Goal: Information Seeking & Learning: Learn about a topic

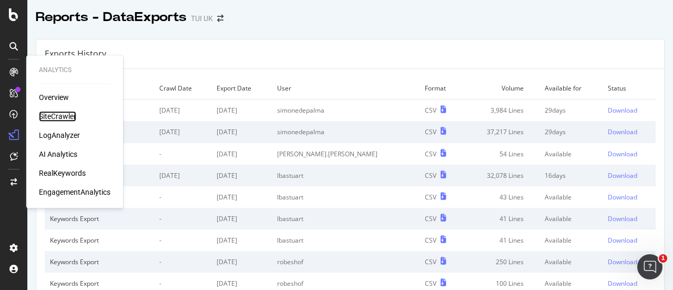
click at [62, 116] on div "SiteCrawler" at bounding box center [57, 116] width 37 height 11
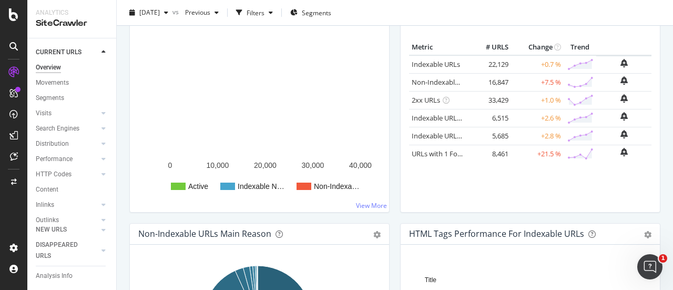
scroll to position [157, 0]
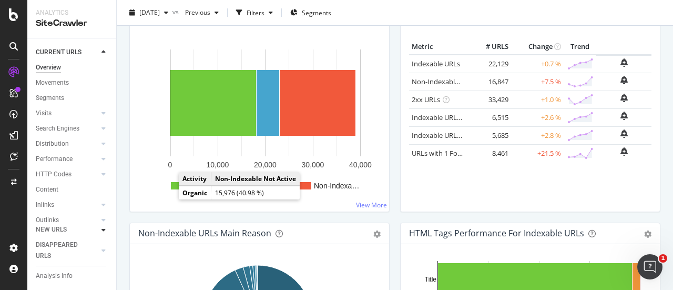
click at [102, 230] on icon at bounding box center [103, 230] width 4 height 6
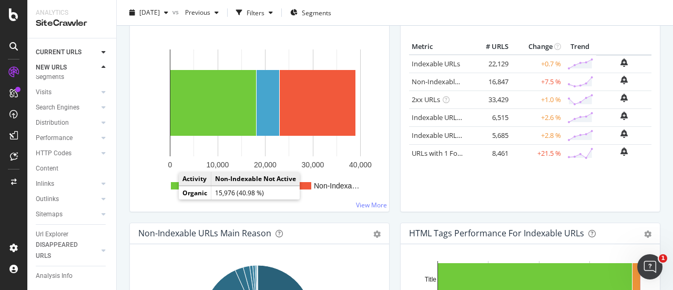
scroll to position [21, 0]
click at [102, 57] on div at bounding box center [103, 52] width 11 height 11
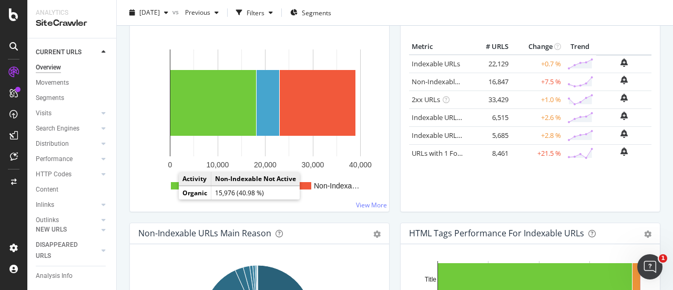
scroll to position [74, 0]
click at [60, 187] on div "Url Explorer" at bounding box center [52, 192] width 33 height 11
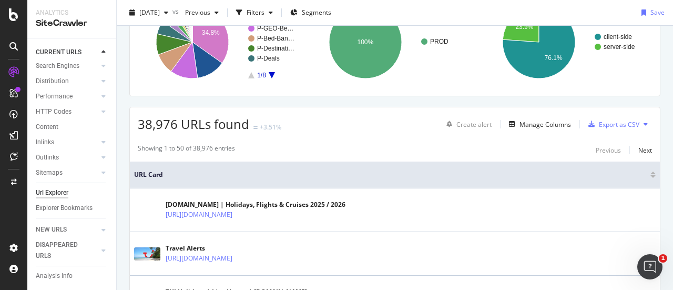
scroll to position [107, 0]
click at [524, 121] on div "Manage Columns" at bounding box center [545, 123] width 52 height 9
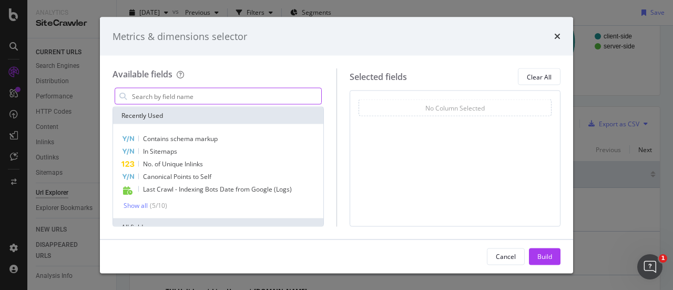
click at [201, 103] on input "modal" at bounding box center [226, 96] width 190 height 16
type input "s"
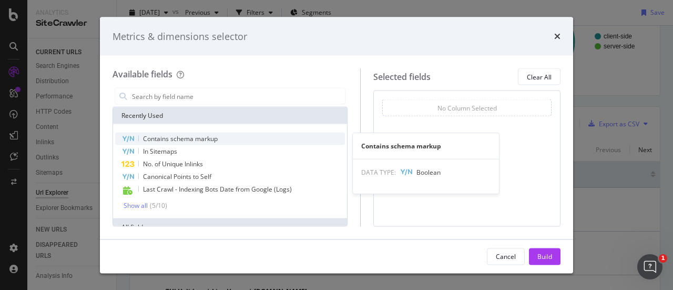
type input "s"
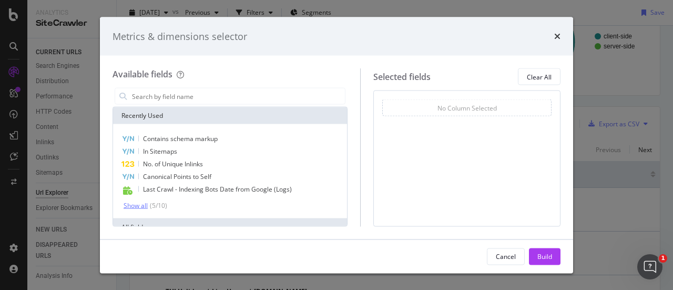
click at [140, 201] on div "Show all" at bounding box center [136, 204] width 24 height 7
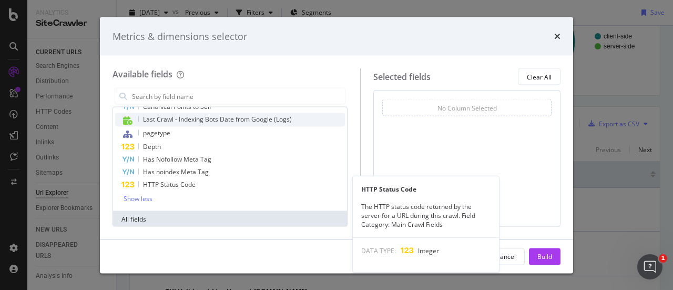
scroll to position [73, 0]
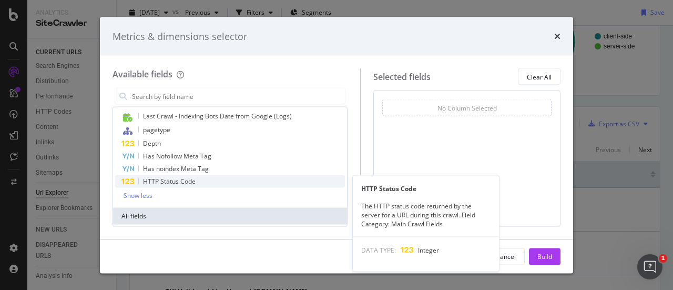
click at [187, 177] on span "HTTP Status Code" at bounding box center [169, 181] width 53 height 9
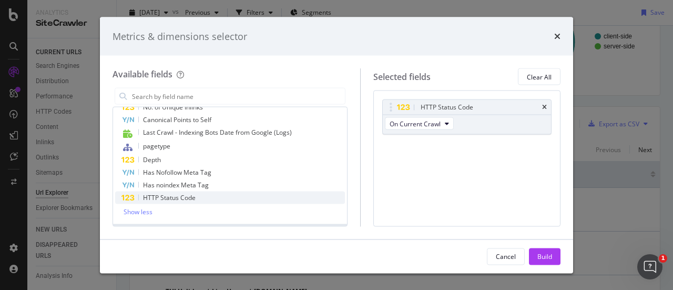
scroll to position [56, 0]
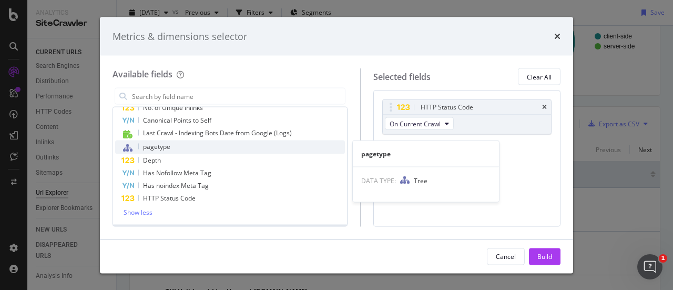
click at [162, 150] on span "pagetype" at bounding box center [156, 146] width 27 height 9
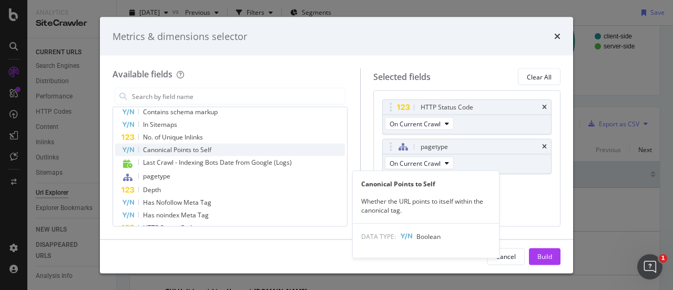
scroll to position [0, 0]
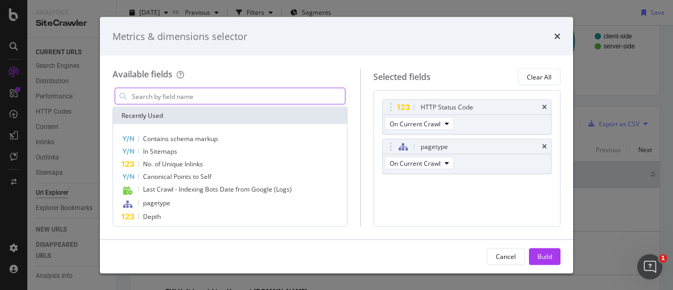
click at [186, 100] on input "modal" at bounding box center [238, 96] width 214 height 16
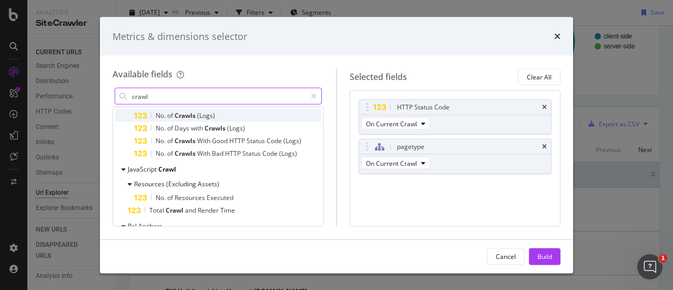
scroll to position [227, 0]
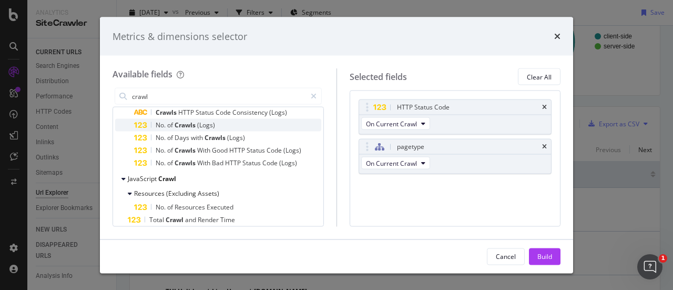
click at [173, 120] on span "of" at bounding box center [170, 124] width 7 height 9
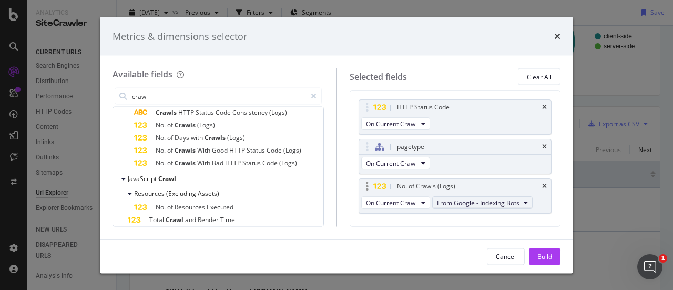
click at [458, 200] on span "From Google - Indexing Bots" at bounding box center [478, 202] width 83 height 9
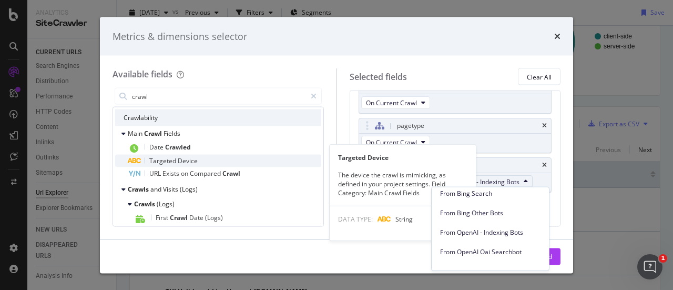
scroll to position [143, 0]
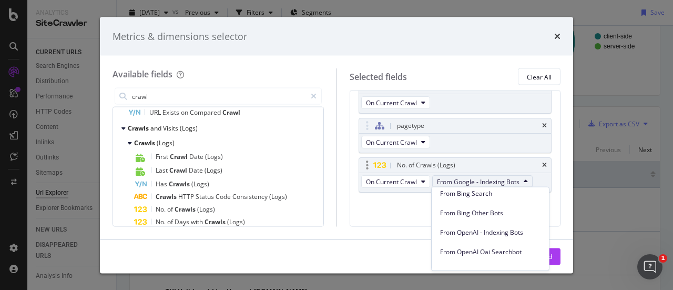
click at [366, 162] on icon "modal" at bounding box center [367, 165] width 3 height 11
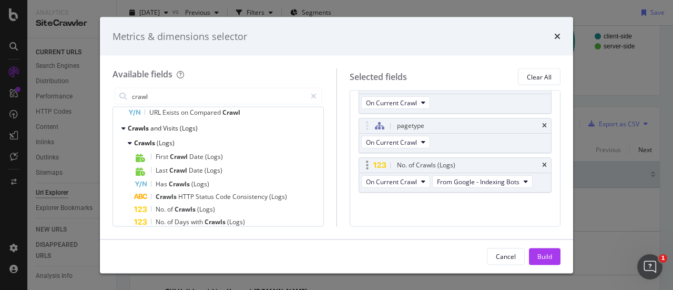
click at [369, 169] on div "No. of Crawls (Logs)" at bounding box center [455, 165] width 192 height 15
drag, startPoint x: 369, startPoint y: 169, endPoint x: 363, endPoint y: 168, distance: 6.0
click at [363, 168] on div "modal" at bounding box center [367, 165] width 12 height 11
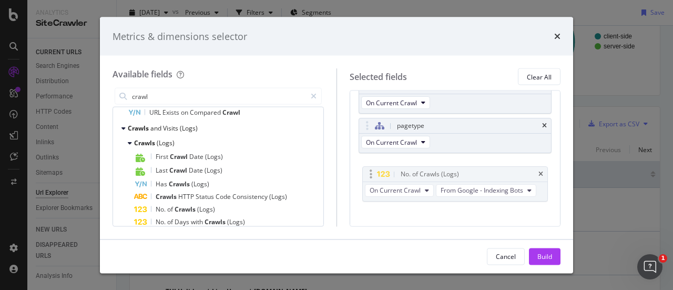
drag, startPoint x: 367, startPoint y: 164, endPoint x: 370, endPoint y: 178, distance: 14.5
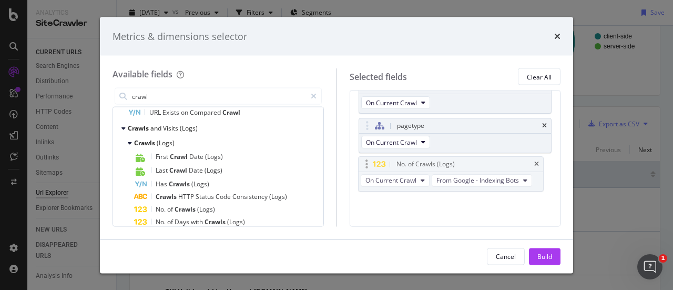
click at [370, 178] on body "Analytics SiteCrawler CURRENT URLS Overview Movements Segments Visits Analysis …" at bounding box center [336, 145] width 673 height 290
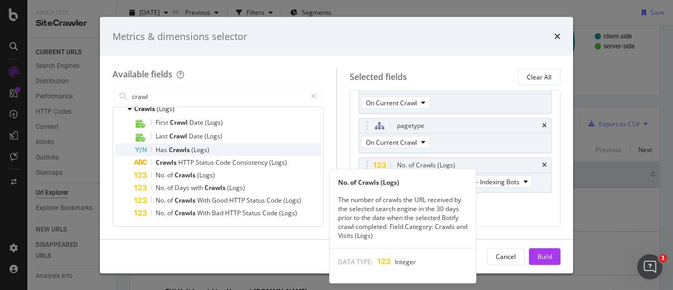
scroll to position [178, 0]
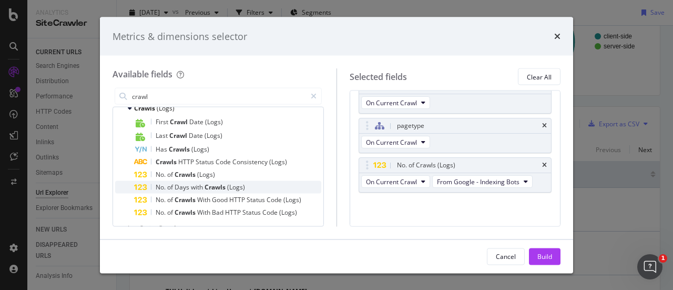
click at [234, 181] on div "No. of Days with Crawls (Logs)" at bounding box center [227, 187] width 187 height 13
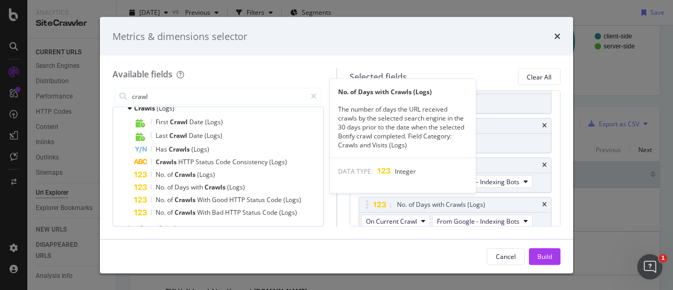
scroll to position [25, 0]
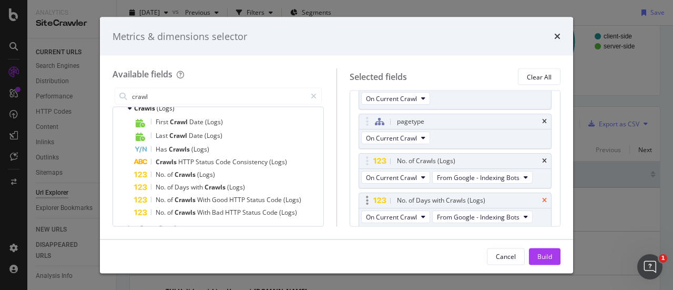
click at [542, 199] on icon "times" at bounding box center [544, 200] width 5 height 6
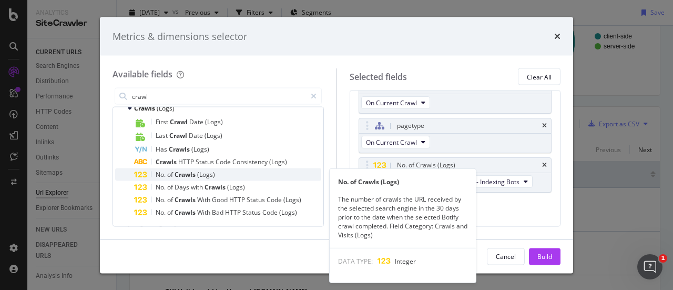
click at [239, 172] on div "No. of Crawls (Logs)" at bounding box center [227, 174] width 187 height 13
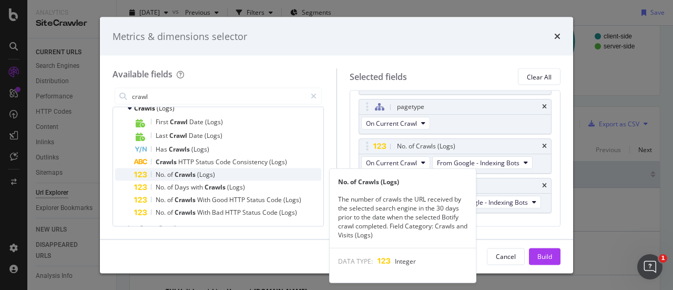
click at [207, 175] on span "(Logs)" at bounding box center [206, 174] width 18 height 9
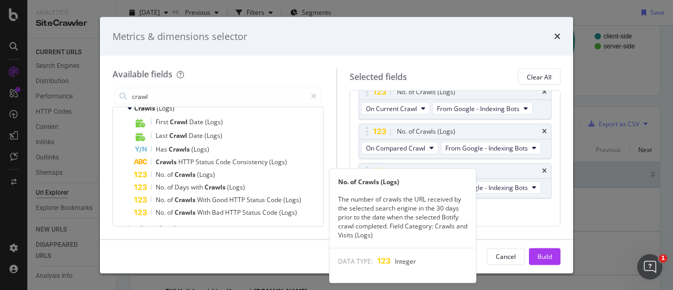
click at [207, 175] on span "(Logs)" at bounding box center [206, 174] width 18 height 9
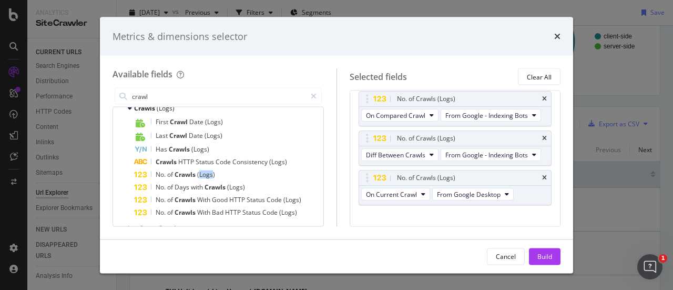
click at [207, 175] on span "(Logs)" at bounding box center [206, 174] width 18 height 9
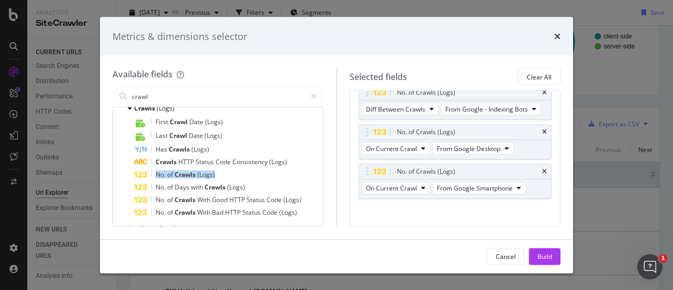
click at [207, 175] on span "(Logs)" at bounding box center [206, 174] width 18 height 9
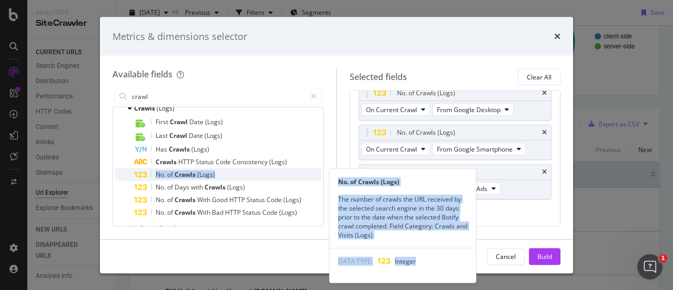
click at [222, 176] on div "No. of Crawls (Logs)" at bounding box center [227, 174] width 187 height 13
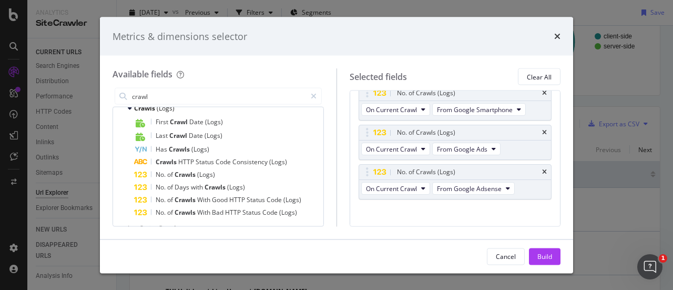
click at [222, 176] on div "No. of Crawls (Logs)" at bounding box center [227, 174] width 187 height 13
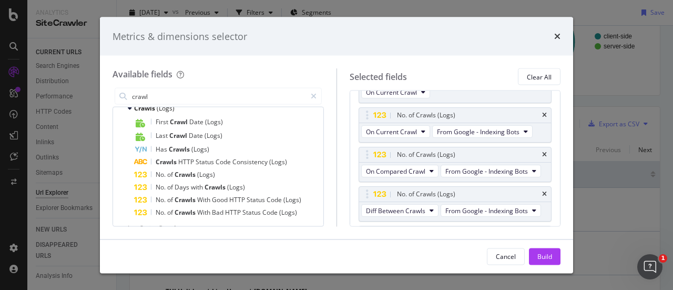
scroll to position [0, 0]
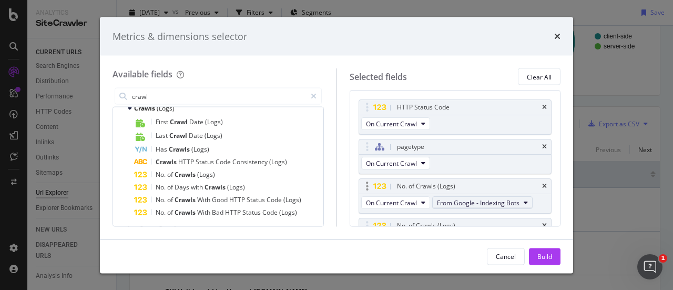
click at [479, 200] on span "From Google - Indexing Bots" at bounding box center [478, 202] width 83 height 9
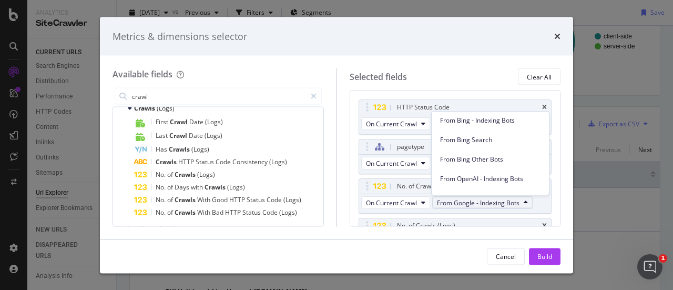
scroll to position [96, 0]
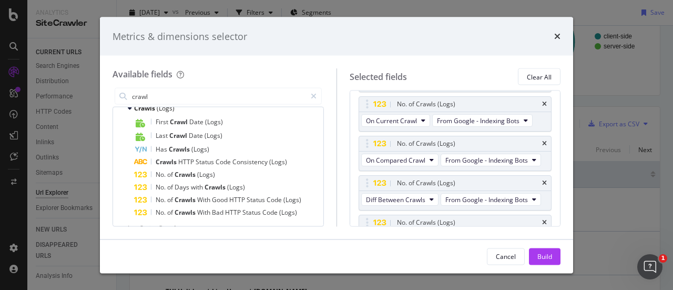
scroll to position [87, 0]
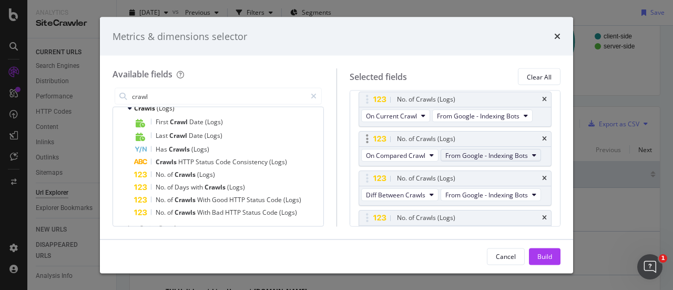
click at [445, 159] on span "From Google - Indexing Bots" at bounding box center [486, 154] width 83 height 9
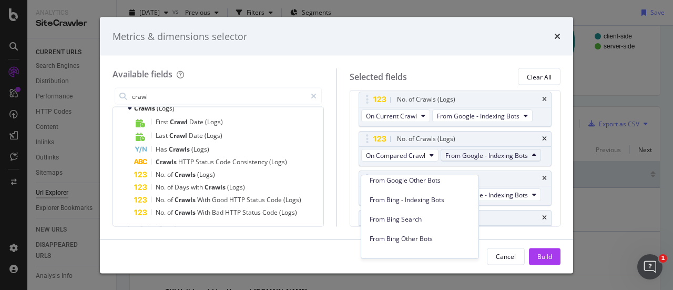
scroll to position [105, 0]
click at [438, 205] on div "From Bing - Indexing Bots" at bounding box center [419, 198] width 117 height 15
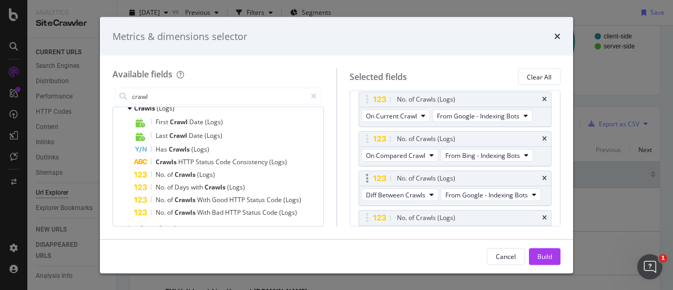
scroll to position [113, 0]
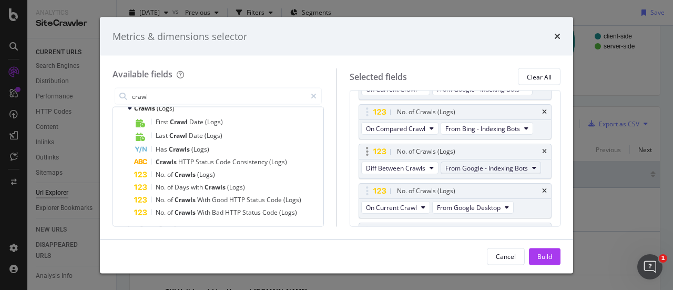
click at [449, 175] on button "From Google - Indexing Bots" at bounding box center [491, 168] width 100 height 13
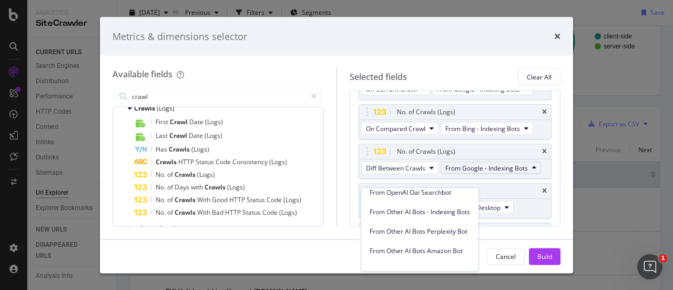
scroll to position [169, 0]
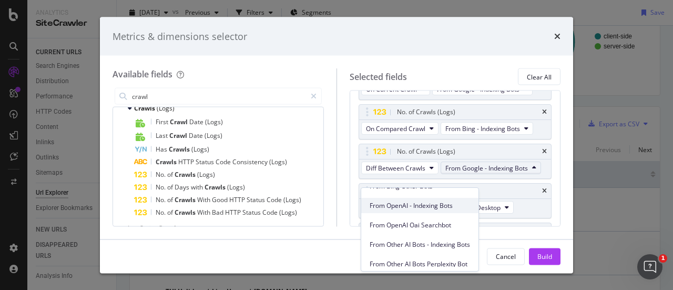
click at [447, 212] on div "From OpenAI - Indexing Bots" at bounding box center [419, 205] width 117 height 15
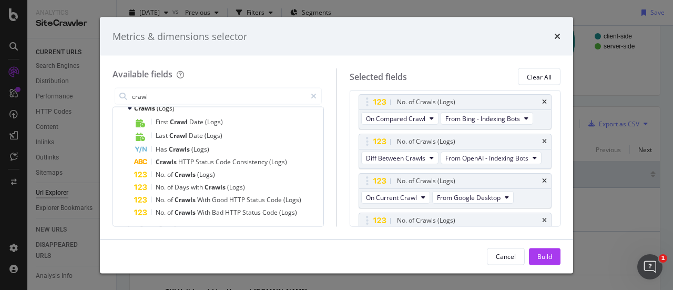
scroll to position [147, 0]
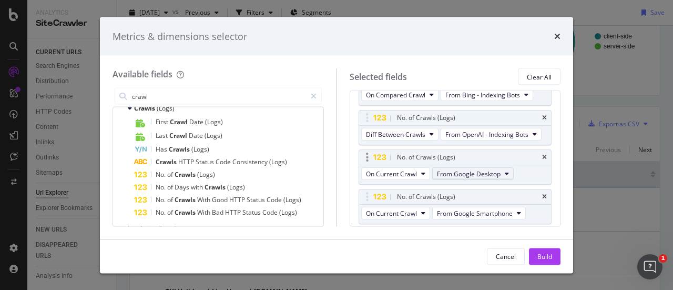
click at [447, 178] on span "From Google Desktop" at bounding box center [469, 173] width 64 height 9
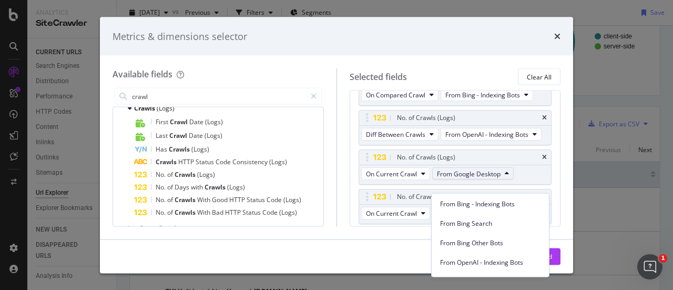
scroll to position [131, 0]
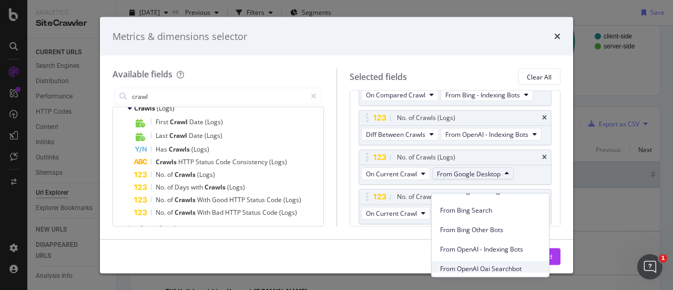
click at [503, 261] on div "From OpenAI Oai Searchbot" at bounding box center [490, 268] width 117 height 15
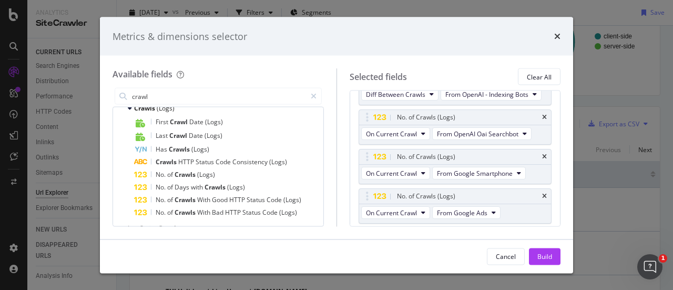
scroll to position [188, 0]
click at [485, 176] on span "From Google Smartphone" at bounding box center [475, 171] width 76 height 9
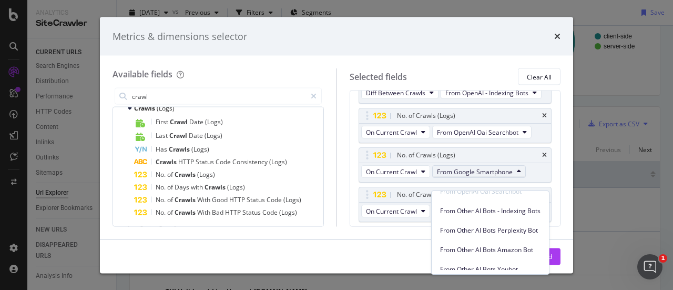
scroll to position [212, 0]
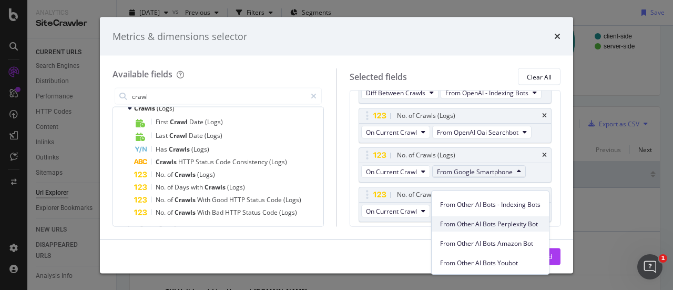
click at [497, 227] on span "From Other AI Bots Perplexity Bot" at bounding box center [490, 223] width 100 height 9
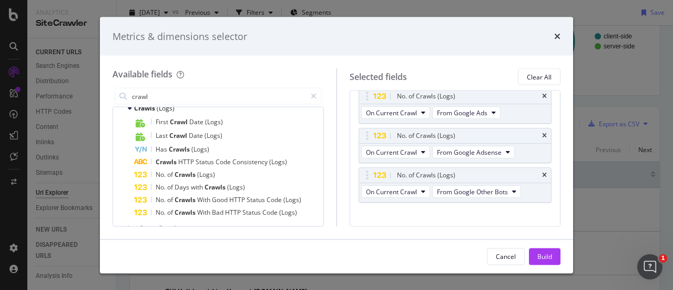
scroll to position [287, 0]
click at [474, 119] on button "From Google Ads" at bounding box center [466, 112] width 68 height 13
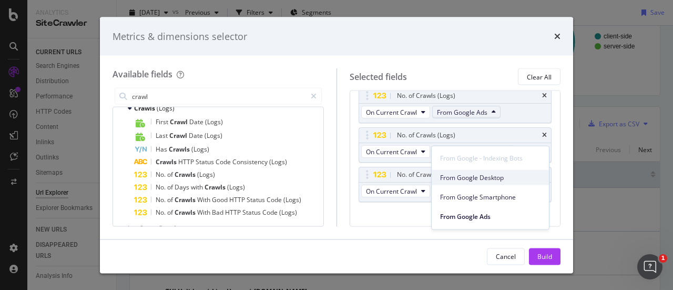
scroll to position [212, 0]
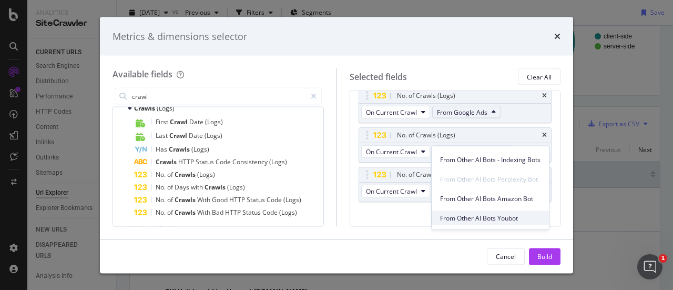
click at [501, 211] on div "From Other AI Bots Youbot" at bounding box center [490, 217] width 117 height 15
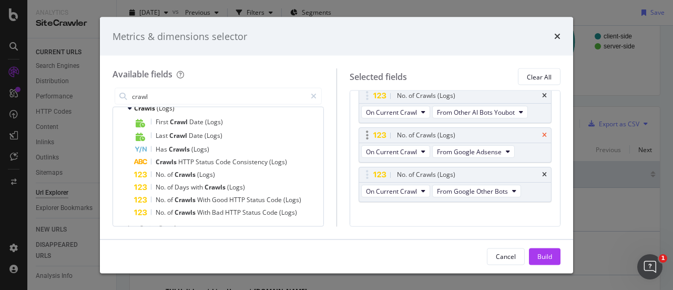
click at [542, 139] on icon "times" at bounding box center [544, 135] width 5 height 6
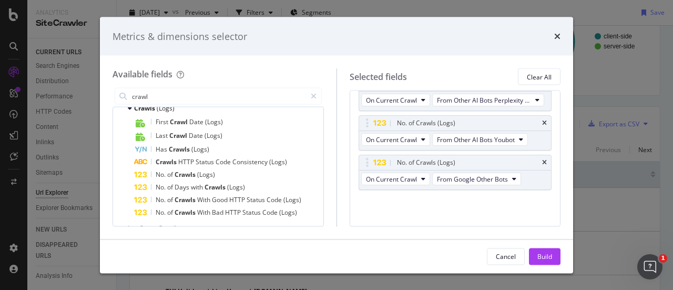
scroll to position [285, 0]
click at [542, 161] on icon "times" at bounding box center [544, 163] width 5 height 6
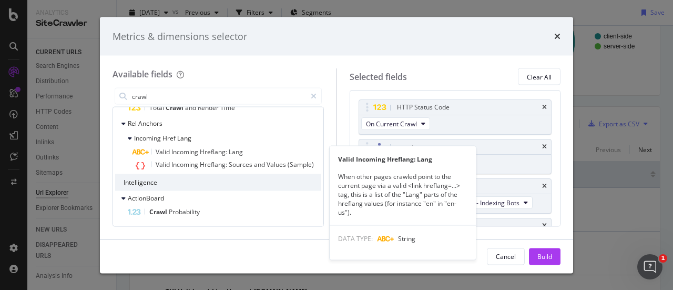
scroll to position [0, 0]
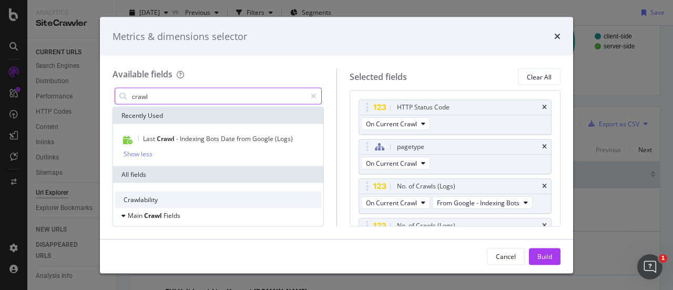
click at [159, 92] on input "crawl" at bounding box center [218, 96] width 175 height 16
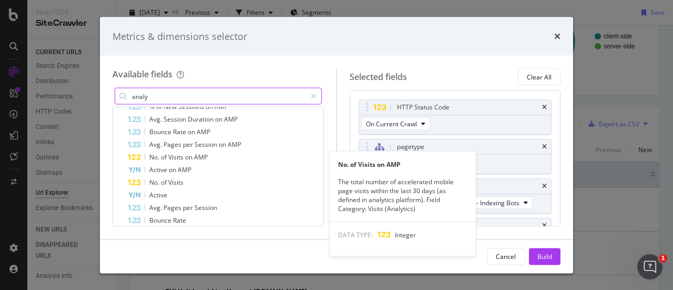
scroll to position [84, 0]
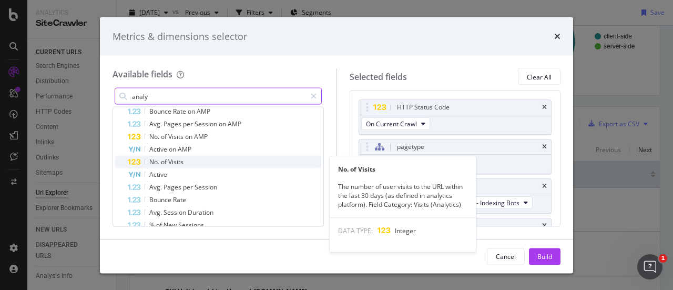
type input "analy"
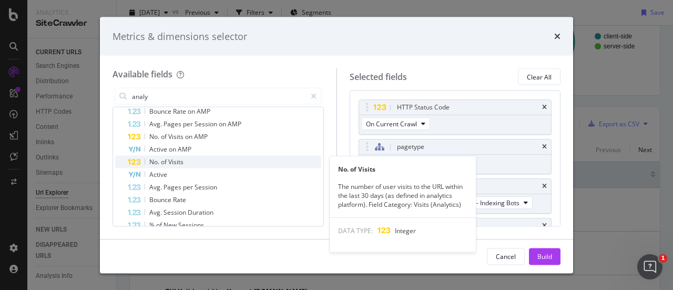
click at [180, 162] on span "Visits" at bounding box center [175, 161] width 15 height 9
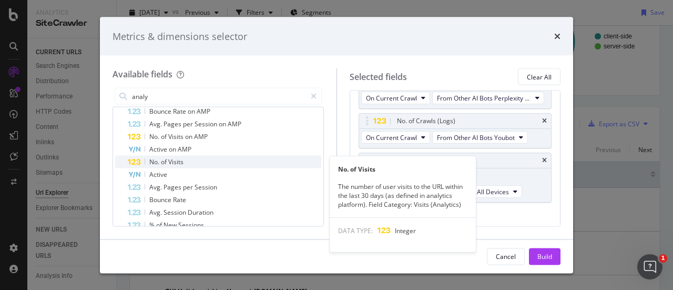
scroll to position [265, 0]
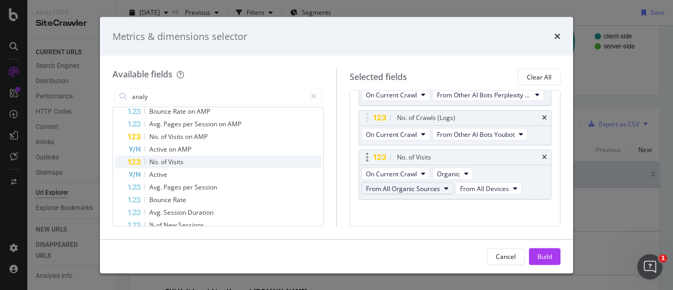
click at [445, 192] on icon "modal" at bounding box center [446, 189] width 4 height 6
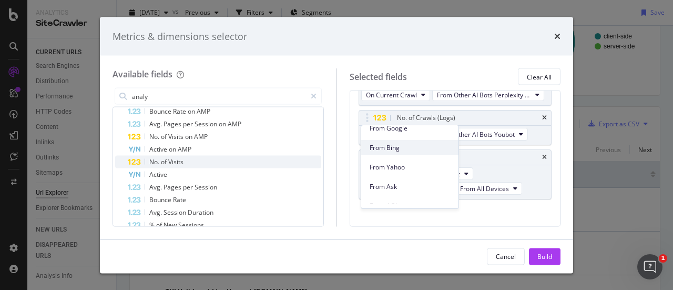
scroll to position [0, 0]
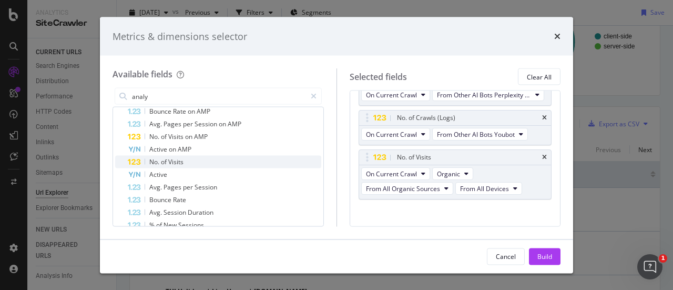
click at [486, 175] on div "HTTP Status Code On Current Crawl pagetype On Current Crawl No. of Crawls (Logs…" at bounding box center [455, 28] width 193 height 388
click at [441, 178] on span "Organic" at bounding box center [448, 173] width 23 height 9
click at [401, 178] on span "On Current Crawl" at bounding box center [391, 173] width 51 height 9
click at [445, 178] on span "Organic" at bounding box center [448, 173] width 23 height 9
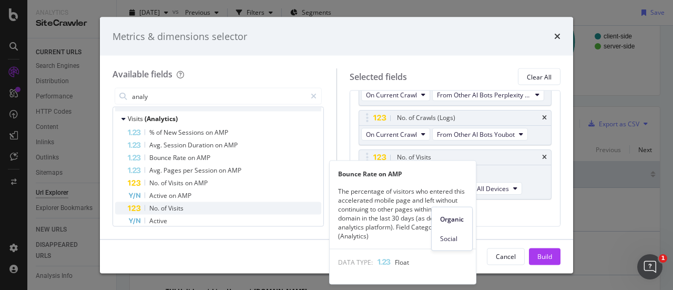
scroll to position [28, 0]
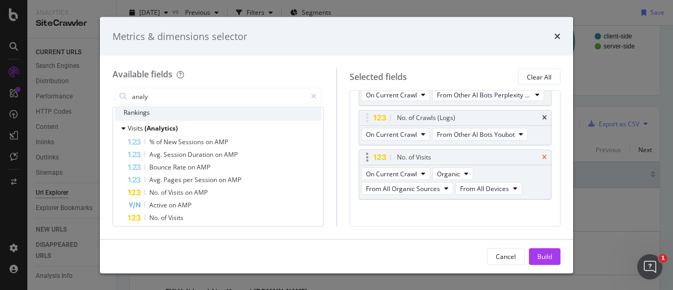
click at [542, 161] on icon "times" at bounding box center [544, 158] width 5 height 6
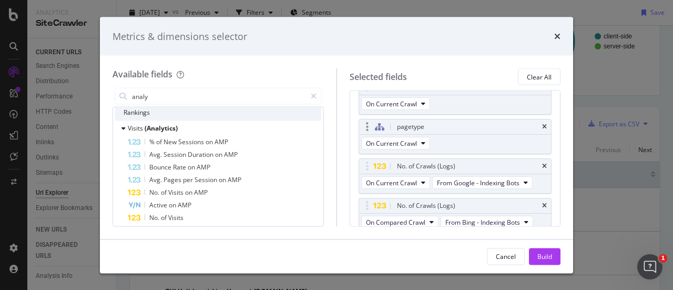
scroll to position [0, 0]
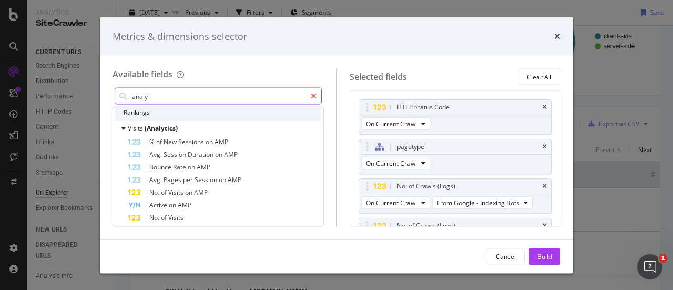
click at [313, 97] on icon "modal" at bounding box center [314, 96] width 6 height 7
click at [282, 101] on input "modal" at bounding box center [226, 96] width 190 height 16
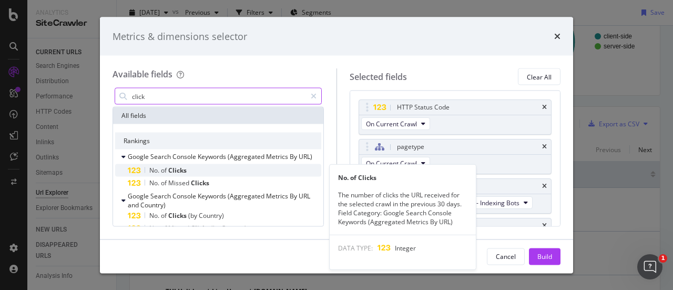
type input "click"
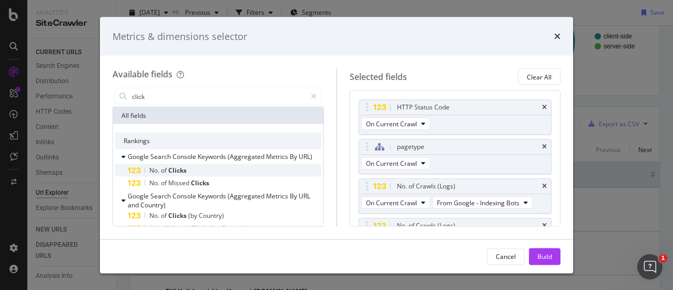
click at [193, 169] on div "No. of Clicks" at bounding box center [224, 170] width 193 height 13
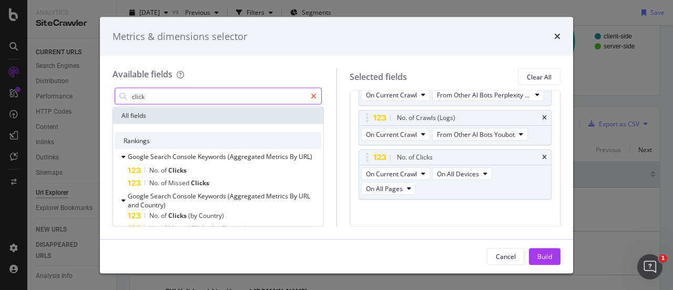
click at [315, 98] on icon "modal" at bounding box center [314, 96] width 6 height 7
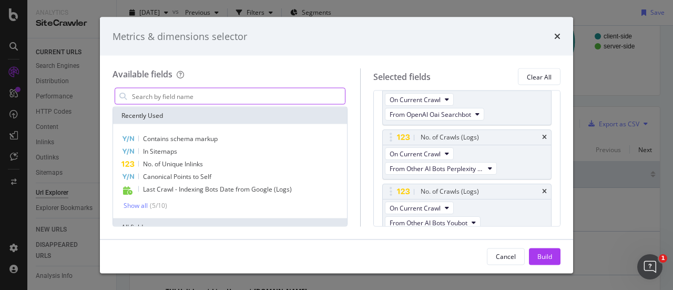
scroll to position [309, 0]
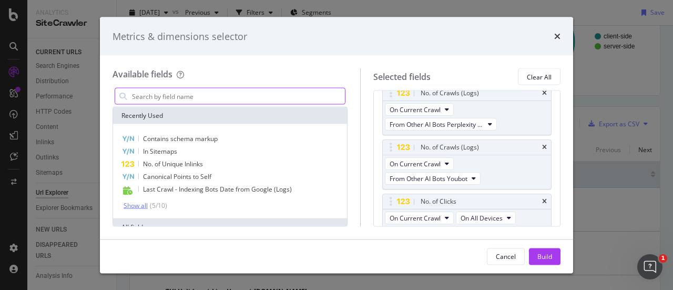
click at [141, 202] on div "Show all" at bounding box center [136, 204] width 24 height 7
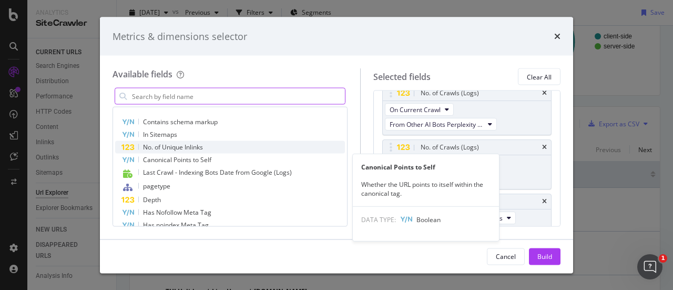
scroll to position [0, 0]
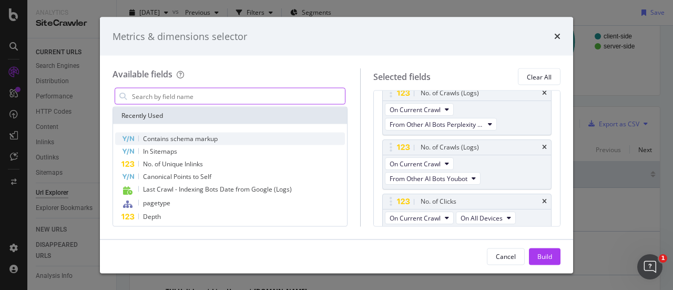
click at [175, 138] on span "Contains schema markup" at bounding box center [180, 138] width 75 height 9
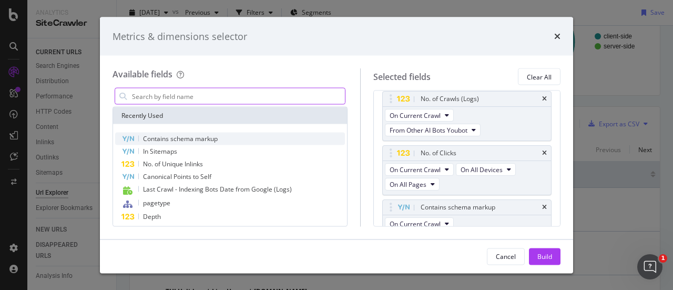
scroll to position [363, 0]
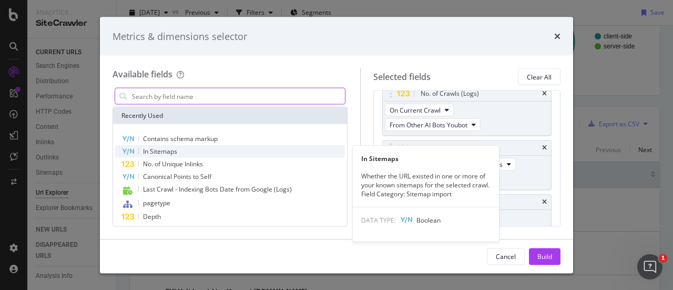
click at [171, 147] on span "In Sitemaps" at bounding box center [160, 151] width 34 height 9
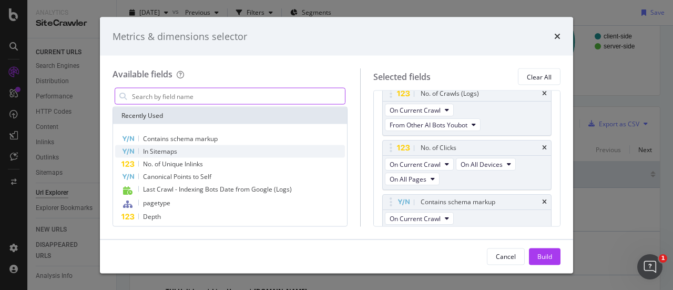
scroll to position [402, 0]
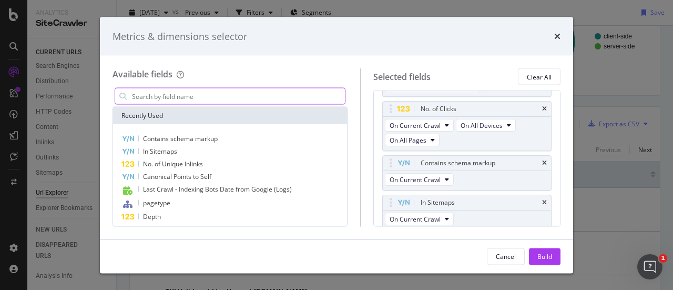
click at [175, 99] on input "modal" at bounding box center [238, 96] width 214 height 16
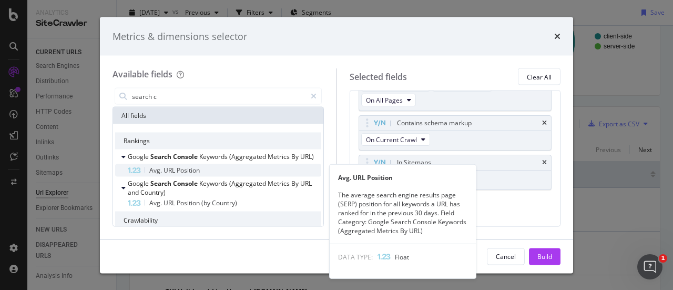
click at [192, 172] on span "Position" at bounding box center [188, 170] width 23 height 9
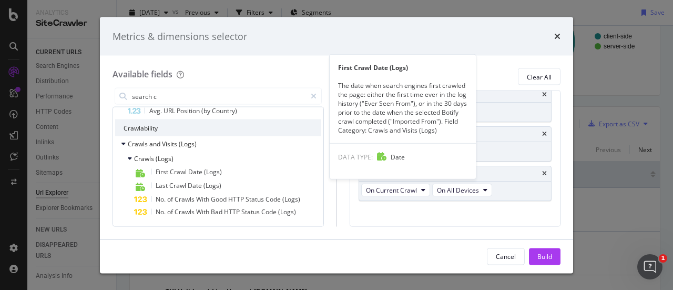
scroll to position [0, 0]
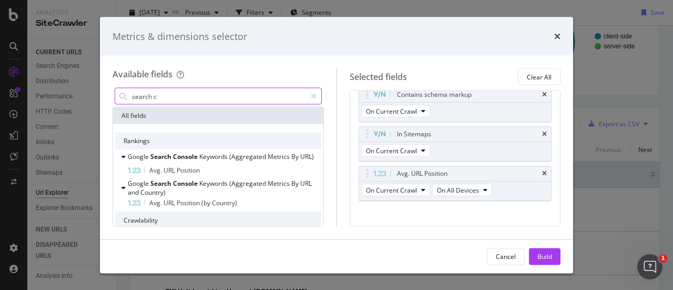
click at [160, 98] on input "search c" at bounding box center [218, 96] width 175 height 16
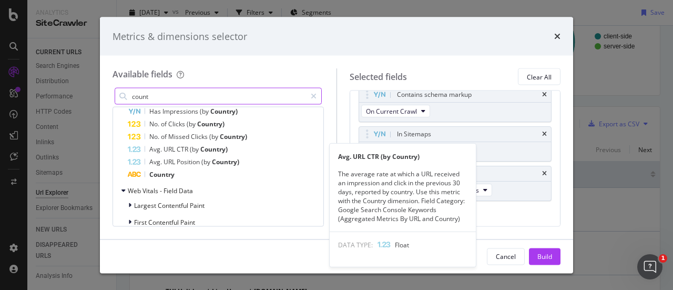
scroll to position [100, 0]
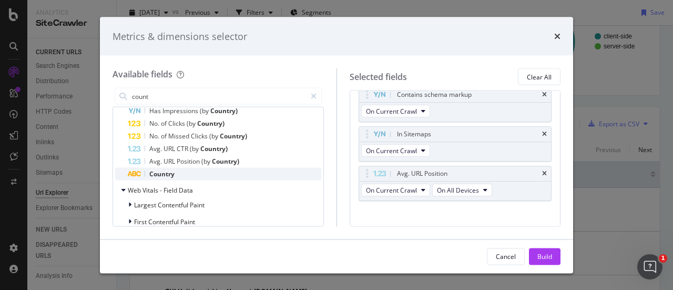
click at [195, 172] on div "Country" at bounding box center [224, 174] width 193 height 13
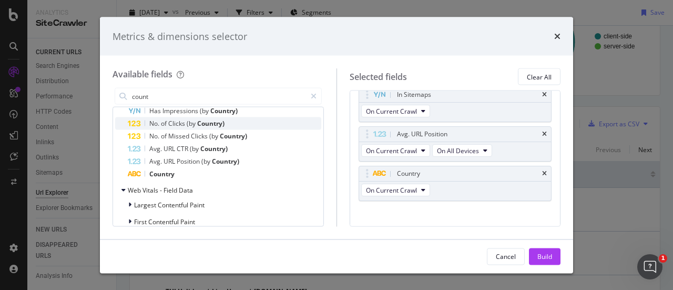
scroll to position [0, 0]
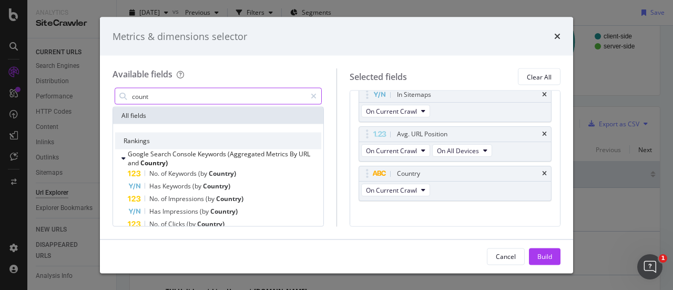
click at [165, 94] on input "count" at bounding box center [218, 96] width 175 height 16
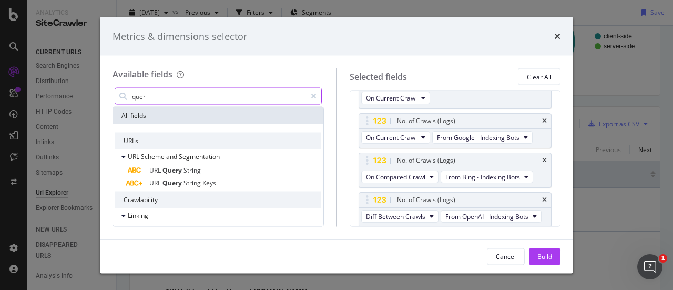
scroll to position [456, 0]
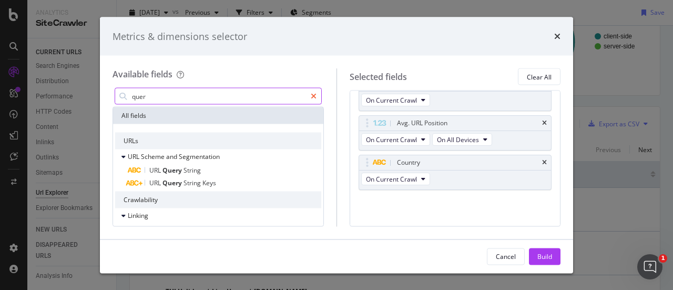
type input "quer"
click at [313, 96] on icon "modal" at bounding box center [314, 96] width 6 height 7
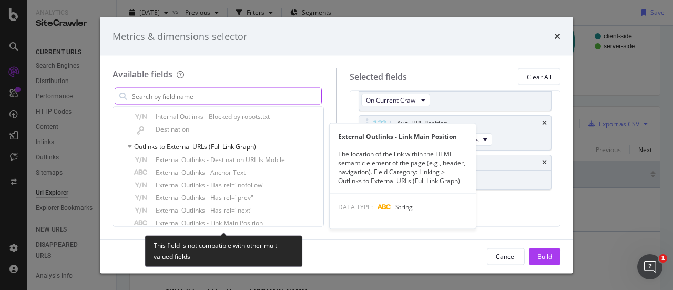
scroll to position [1869, 0]
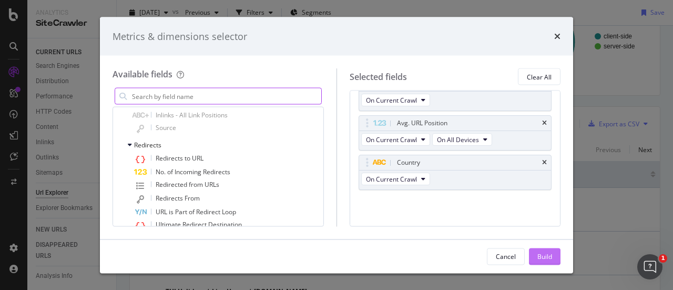
click at [541, 258] on div "Build" at bounding box center [544, 255] width 15 height 9
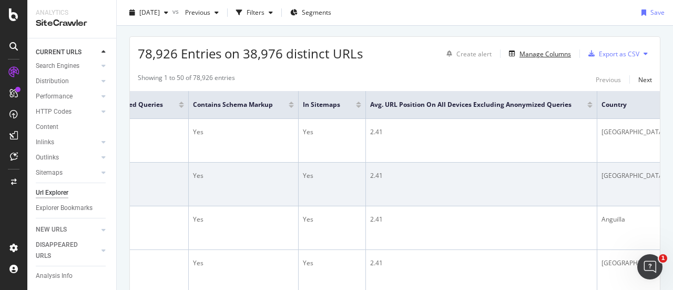
scroll to position [172, 0]
